Goal: Check status: Check status

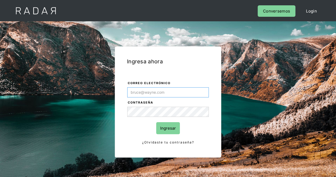
click at [154, 94] on input "Correo electrónico" at bounding box center [168, 92] width 82 height 10
type input "[EMAIL_ADDRESS][DOMAIN_NAME]"
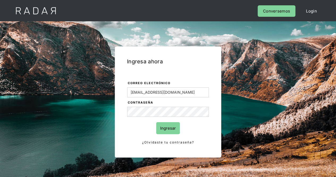
click at [165, 123] on input "Ingresar" at bounding box center [168, 128] width 24 height 12
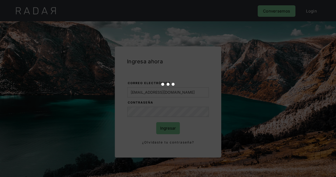
click at [165, 123] on div at bounding box center [168, 88] width 336 height 177
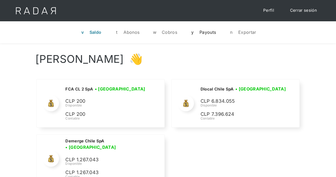
select select "dlocal"
click at [204, 29] on link "y Payouts" at bounding box center [203, 32] width 35 height 14
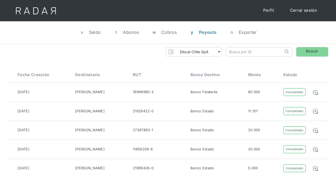
click at [244, 49] on input "search" at bounding box center [254, 51] width 57 height 9
paste input "523550287"
type input "523550287"
click input "Search" at bounding box center [0, 0] width 0 height 0
click at [312, 51] on link "Buscar" at bounding box center [312, 51] width 32 height 9
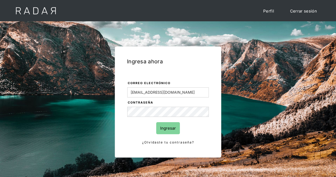
click at [170, 129] on input "Ingresar" at bounding box center [168, 128] width 24 height 12
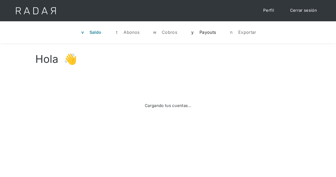
click at [213, 29] on div "Payouts" at bounding box center [207, 31] width 16 height 5
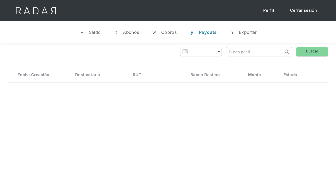
select select "dlocal"
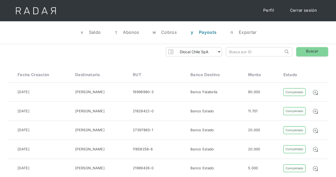
click at [249, 48] on input "search" at bounding box center [254, 51] width 57 height 9
paste input "523550287"
type input "523550287"
click at [312, 53] on link "Buscar" at bounding box center [312, 51] width 32 height 9
